Goal: Transaction & Acquisition: Purchase product/service

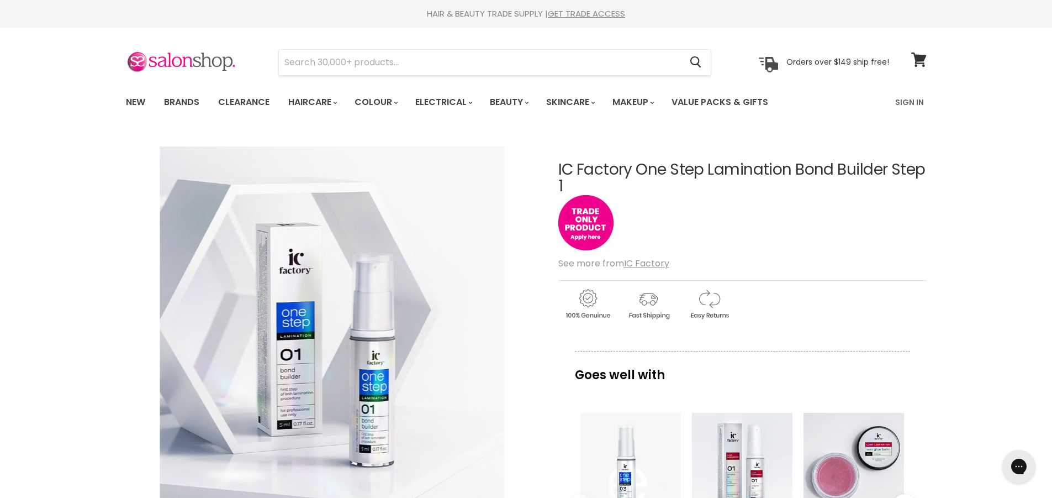
scroll to position [276, 0]
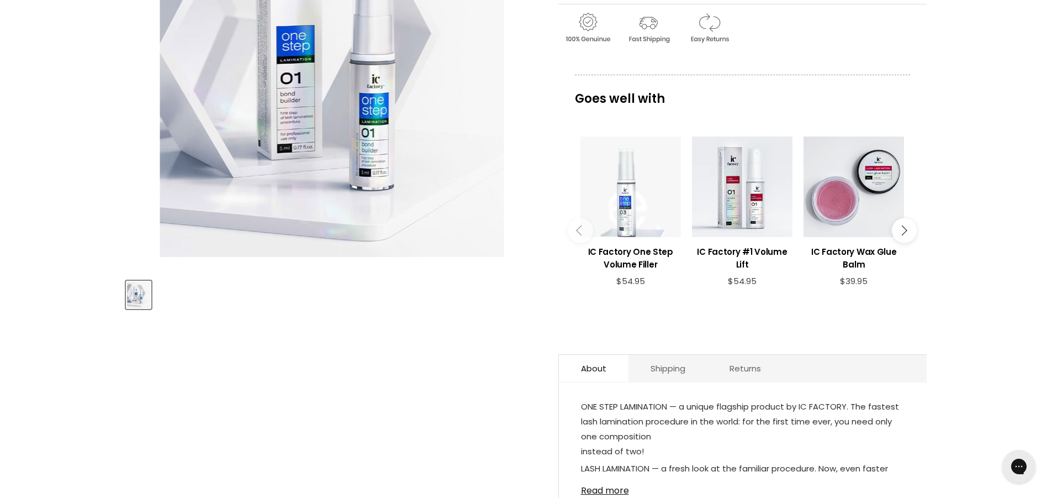
click at [628, 195] on div "Main content" at bounding box center [631, 186] width 101 height 101
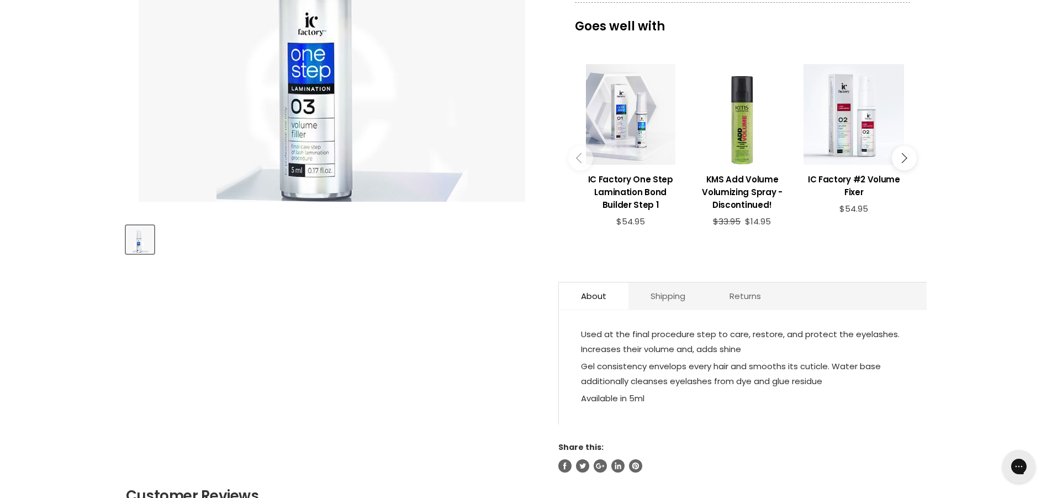
scroll to position [110, 0]
